Goal: Check status

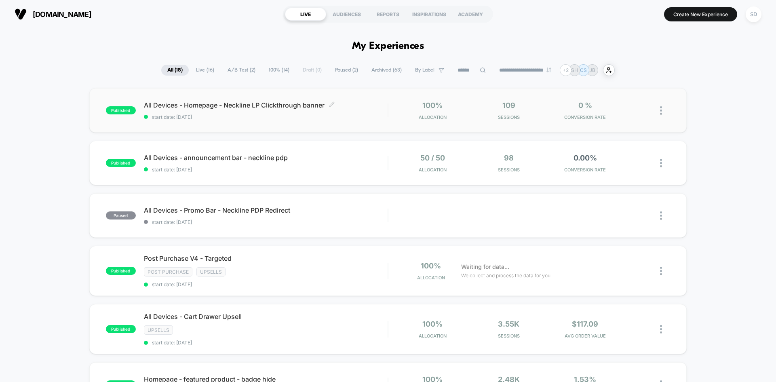
click at [373, 114] on span "start date: [DATE]" at bounding box center [266, 117] width 244 height 6
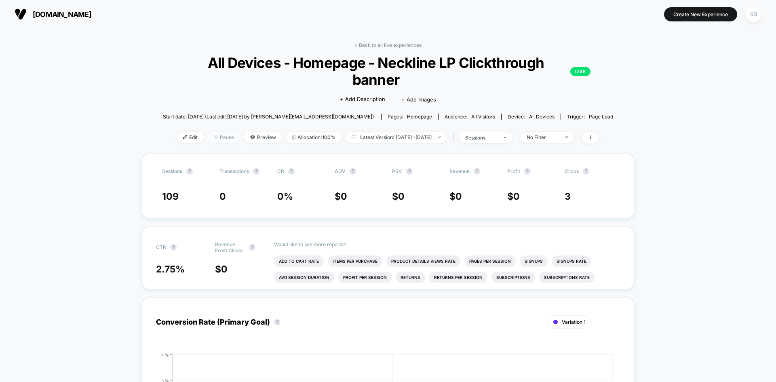
click at [214, 138] on img at bounding box center [216, 137] width 4 height 4
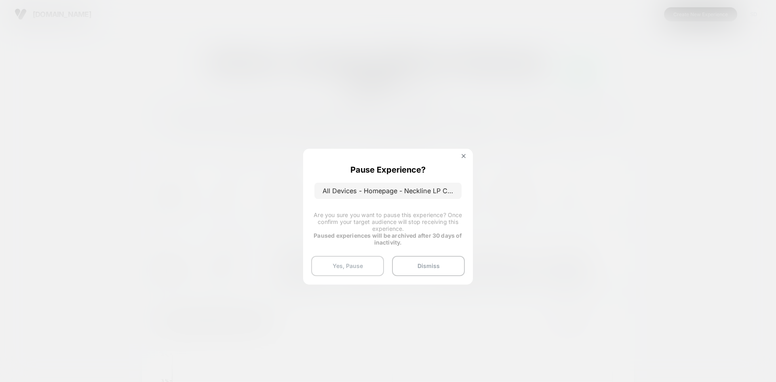
click at [367, 261] on button "Yes, Pause" at bounding box center [347, 266] width 73 height 20
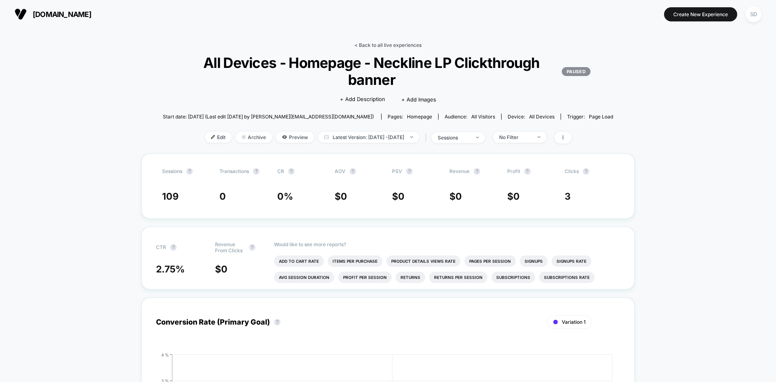
click at [367, 44] on link "< Back to all live experiences" at bounding box center [387, 45] width 67 height 6
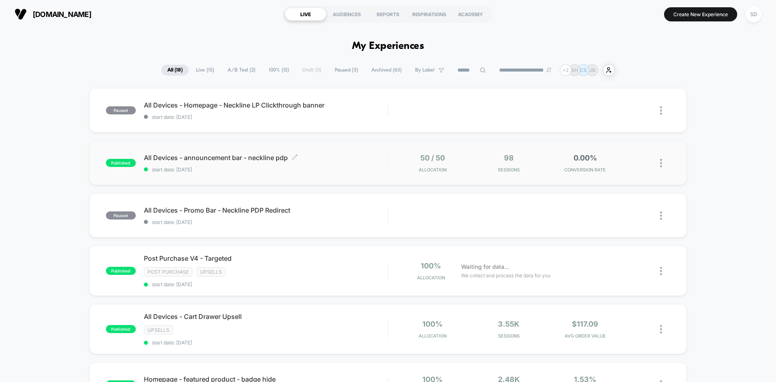
click at [339, 171] on span "start date: [DATE]" at bounding box center [266, 169] width 244 height 6
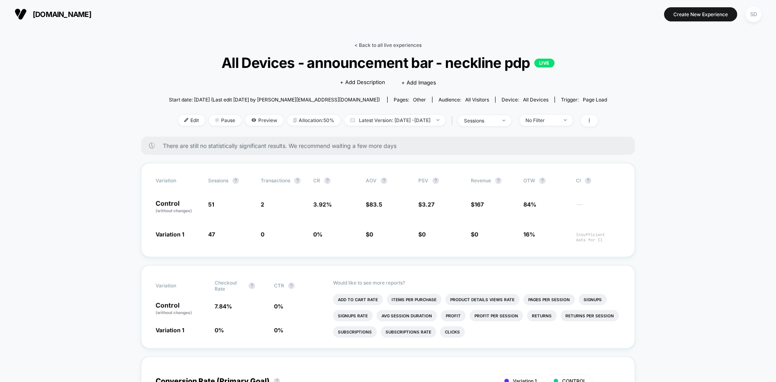
click at [368, 44] on link "< Back to all live experiences" at bounding box center [387, 45] width 67 height 6
